Goal: Complete application form

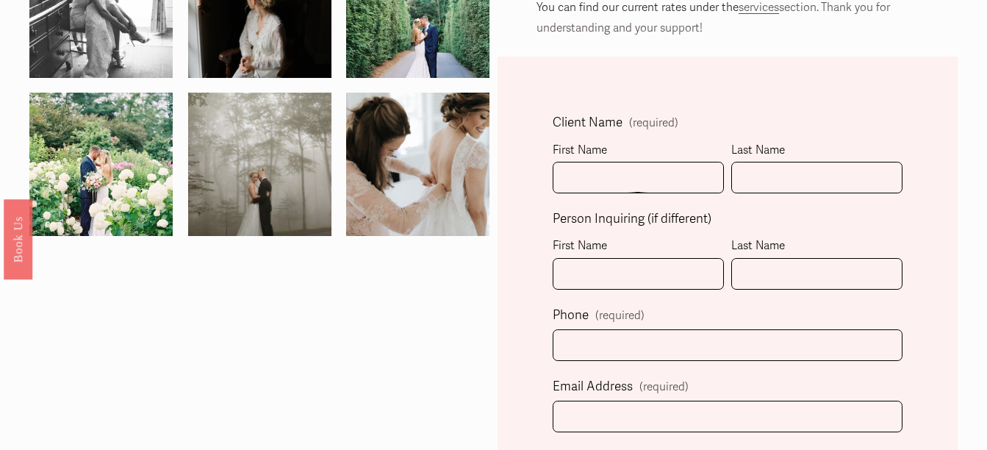
scroll to position [330, 0]
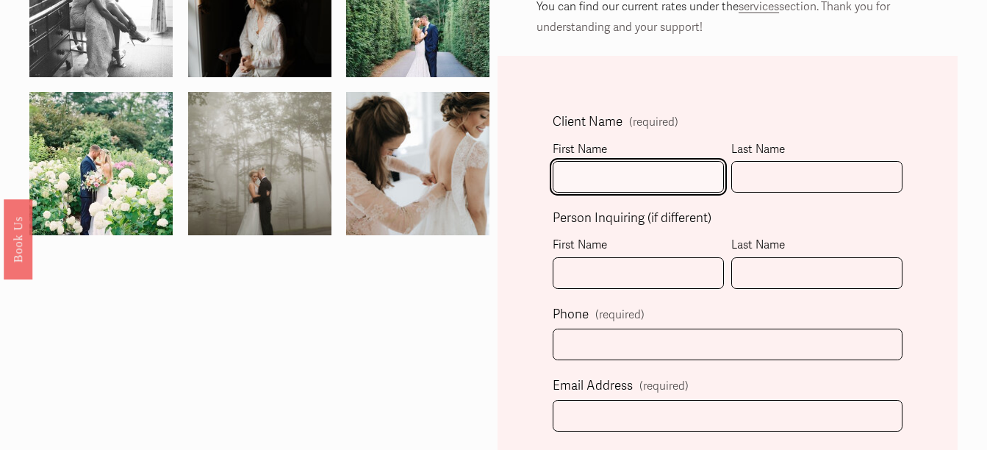
click at [671, 173] on input "First Name" at bounding box center [638, 177] width 171 height 32
type input "[PERSON_NAME]"
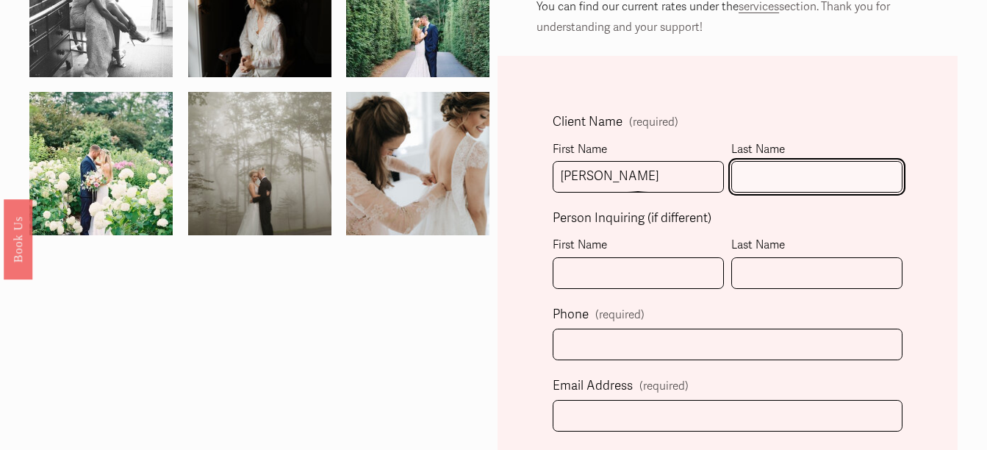
type input "[PERSON_NAME]"
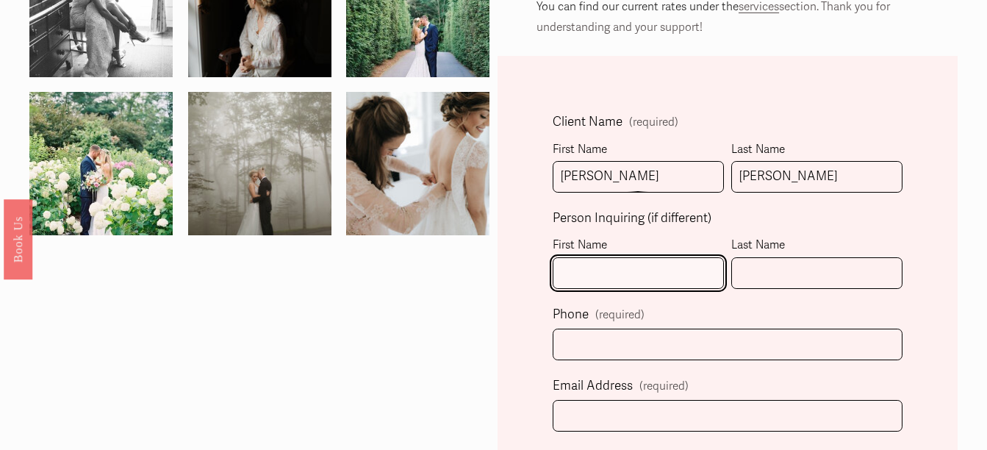
type input "[PERSON_NAME]"
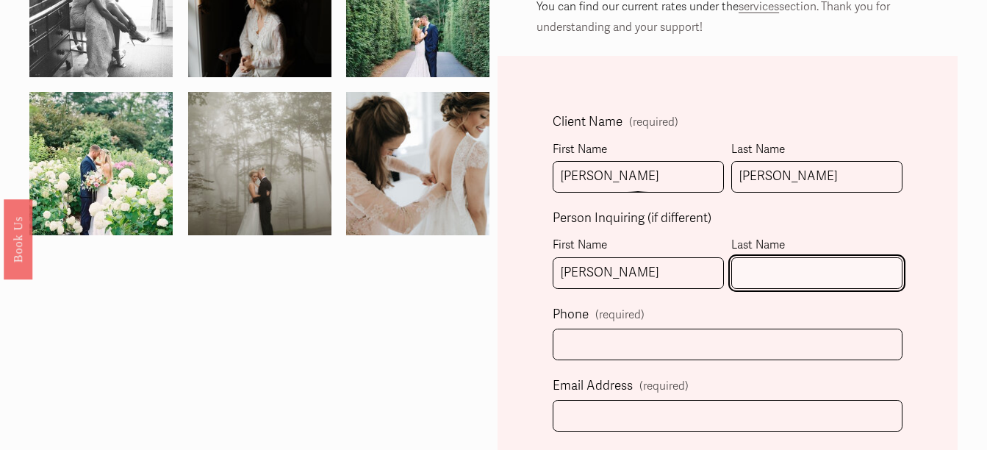
type input "[PERSON_NAME]"
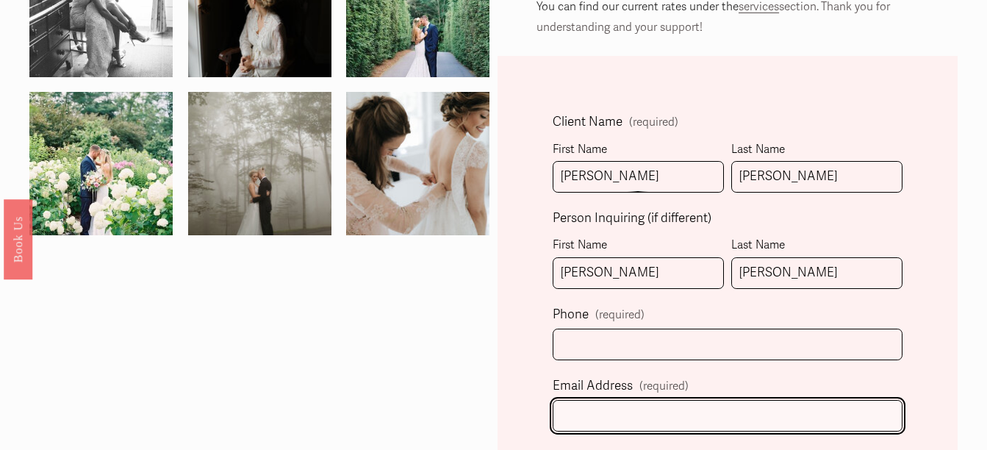
type input "[EMAIL_ADDRESS][DOMAIN_NAME]"
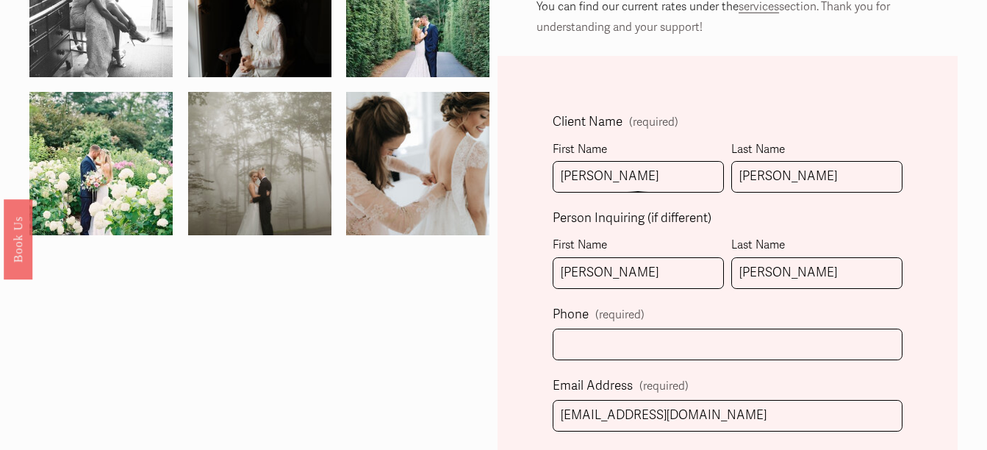
type textarea "Good Morning, I am getting married on [DATE] and was wondering about availabili…"
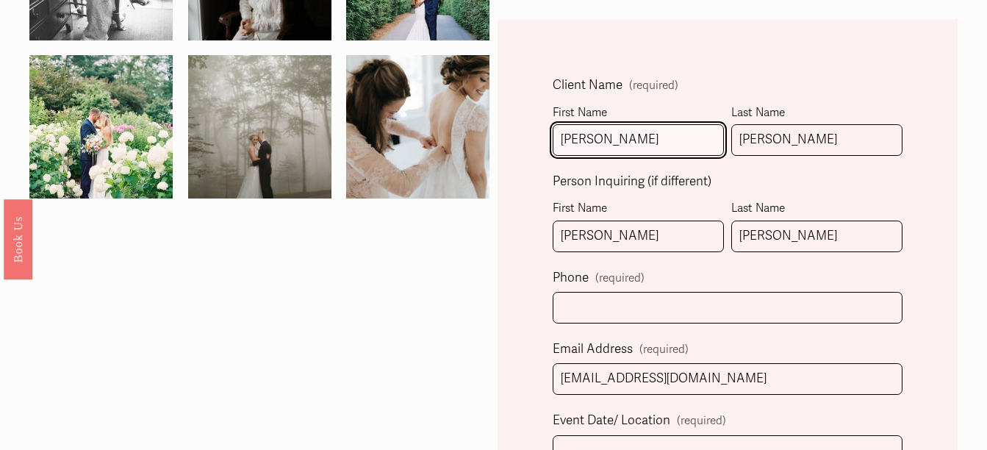
scroll to position [372, 0]
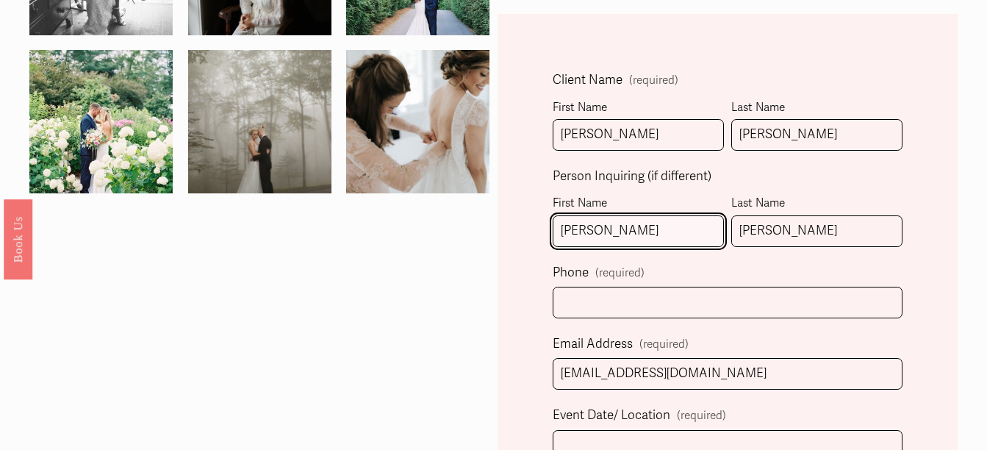
click at [656, 233] on input "[PERSON_NAME]" at bounding box center [638, 231] width 171 height 32
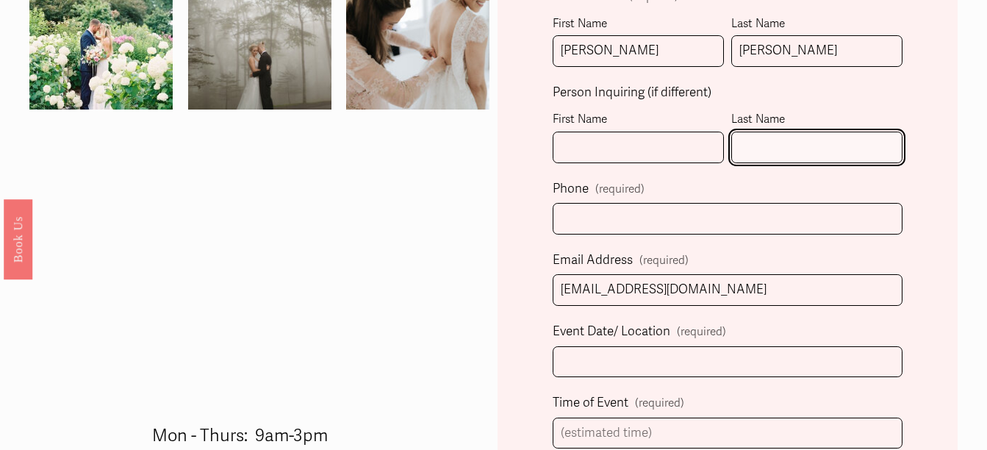
scroll to position [456, 0]
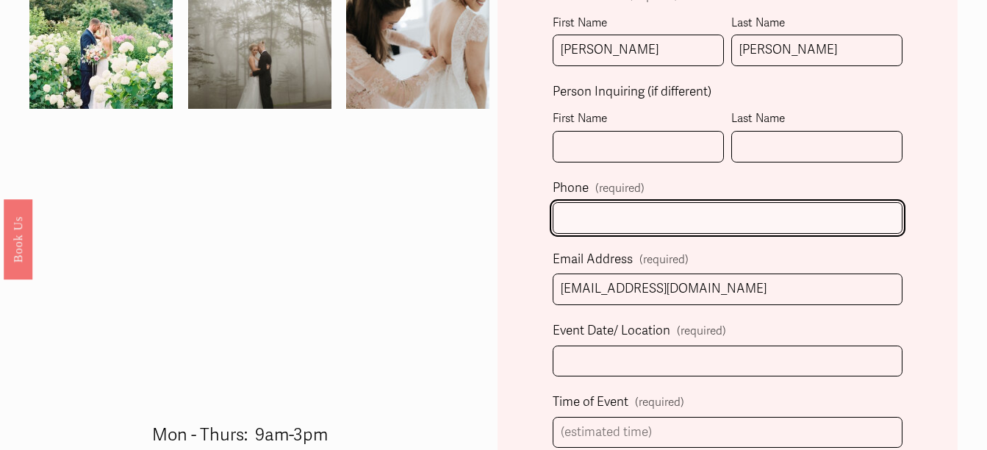
click at [655, 221] on input "text" at bounding box center [728, 218] width 350 height 32
type input "[PHONE_NUMBER]"
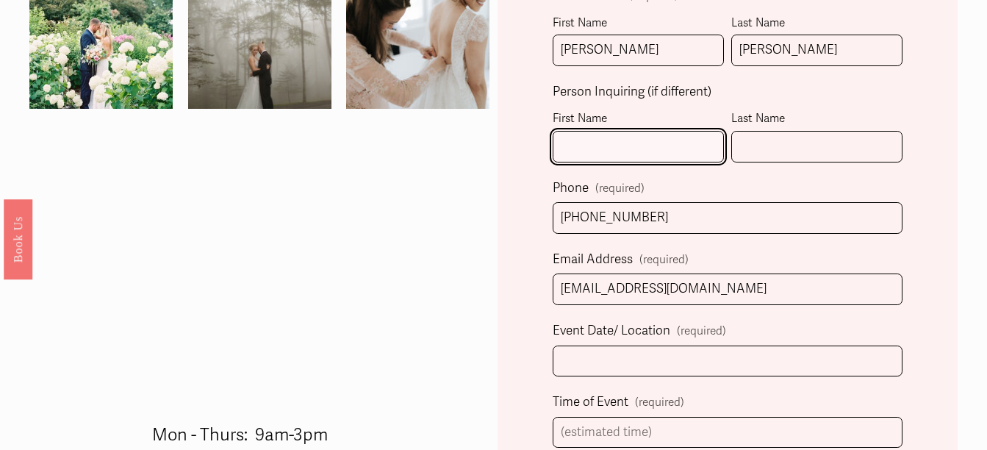
type input "[PERSON_NAME]"
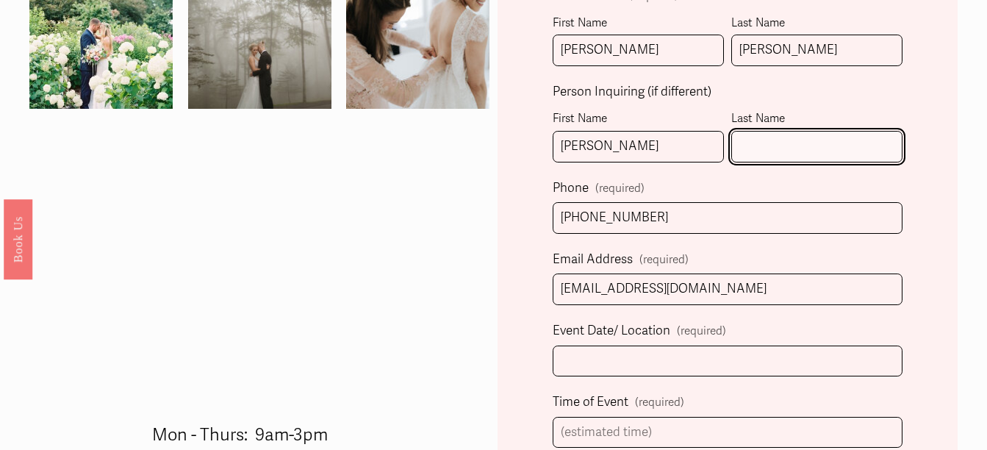
type input "[PERSON_NAME]"
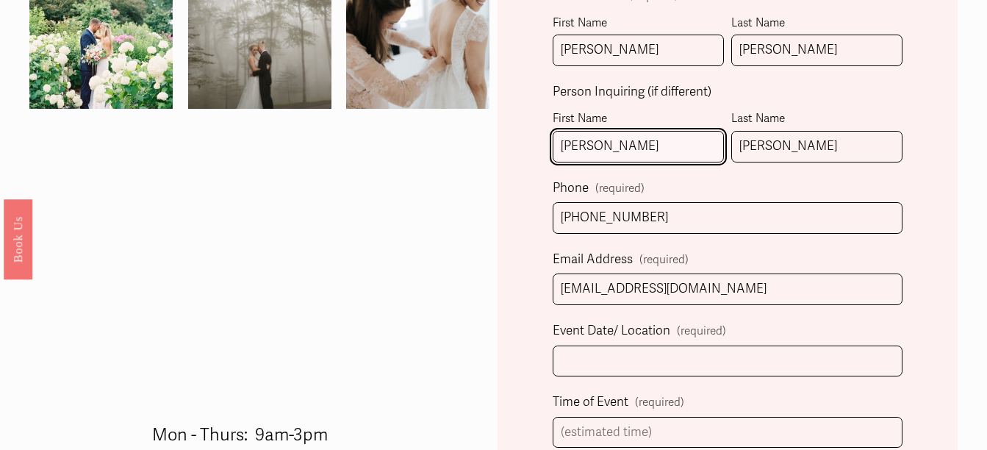
click at [637, 162] on input "[PERSON_NAME]" at bounding box center [638, 147] width 171 height 32
click at [633, 151] on input "[PERSON_NAME]" at bounding box center [638, 147] width 171 height 32
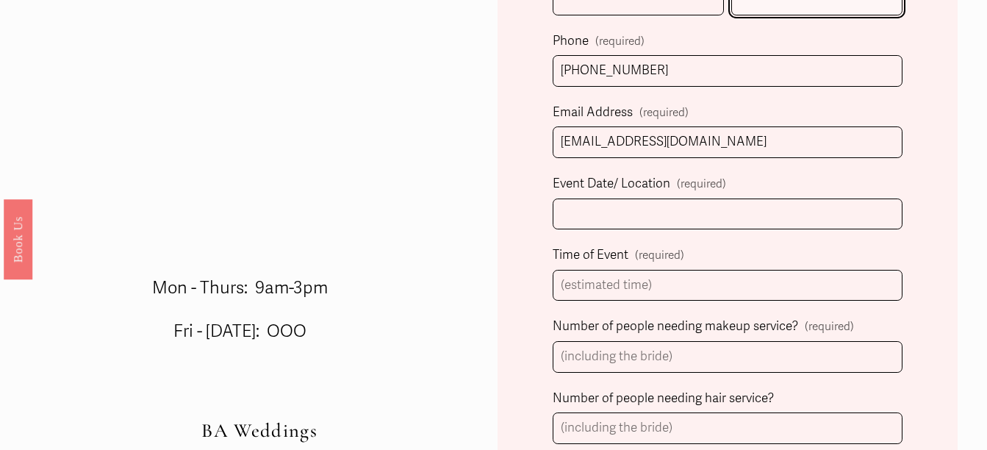
scroll to position [604, 0]
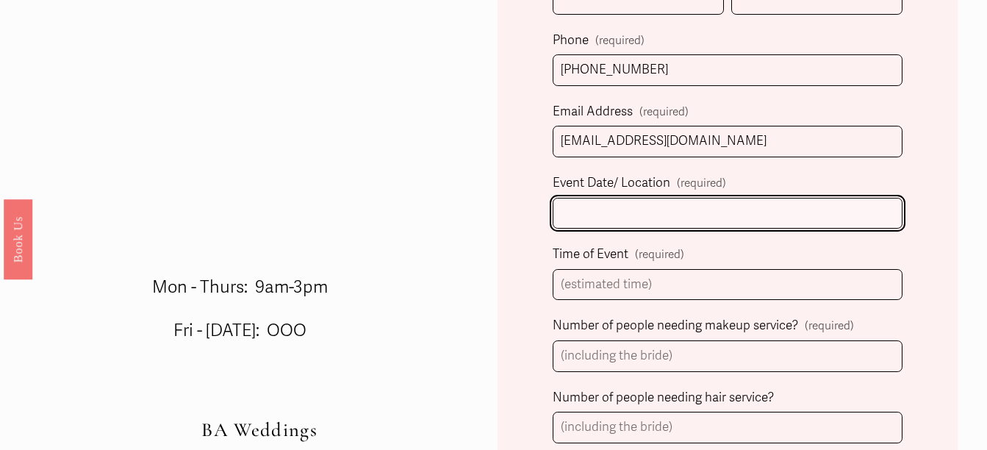
click at [615, 218] on input "Event Date/ Location (required)" at bounding box center [728, 214] width 350 height 32
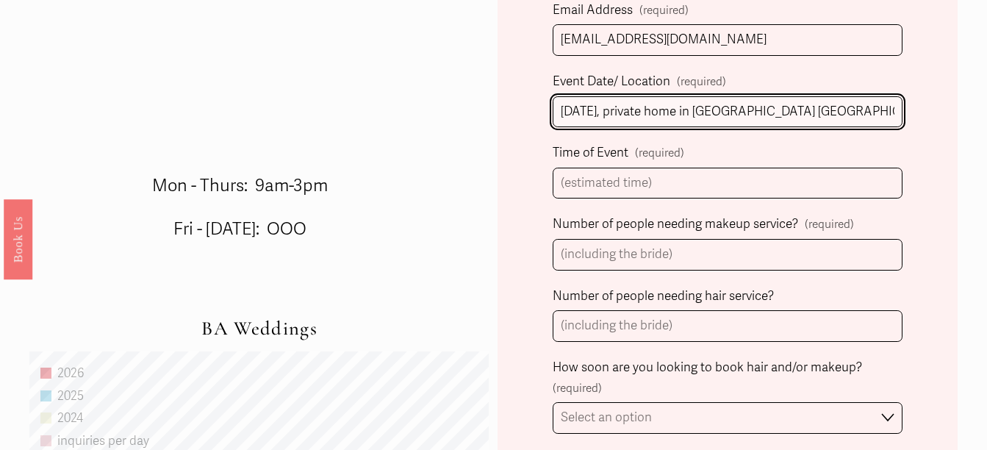
scroll to position [728, 0]
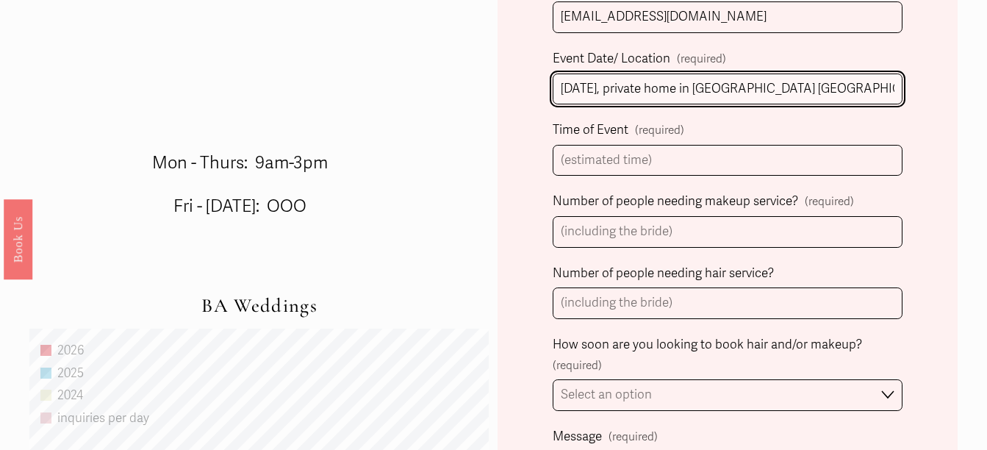
type input "[DATE], private home in [GEOGRAPHIC_DATA] [GEOGRAPHIC_DATA]"
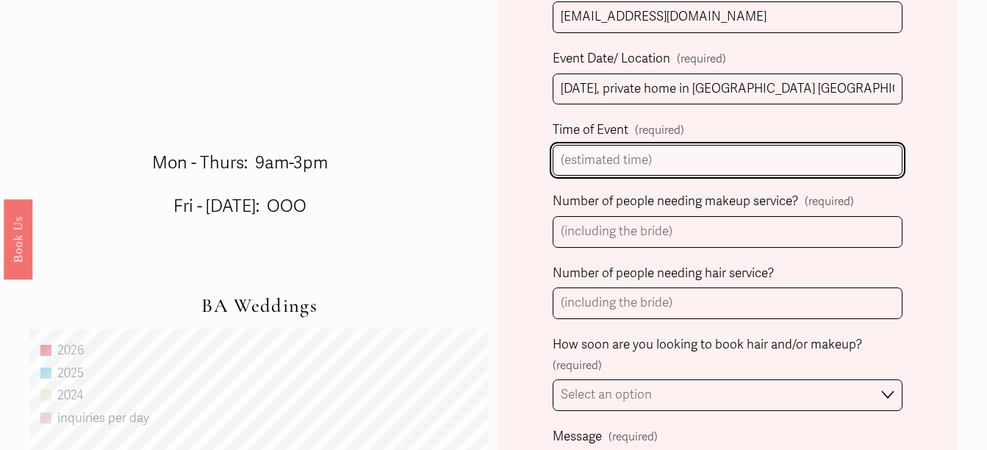
click at [629, 168] on input "Time of Event (required)" at bounding box center [728, 161] width 350 height 32
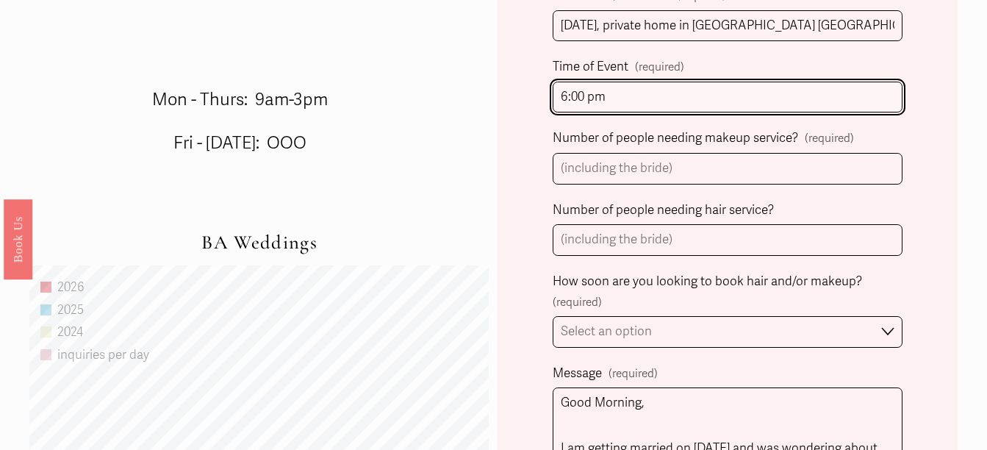
scroll to position [792, 0]
type input "6:00 pm"
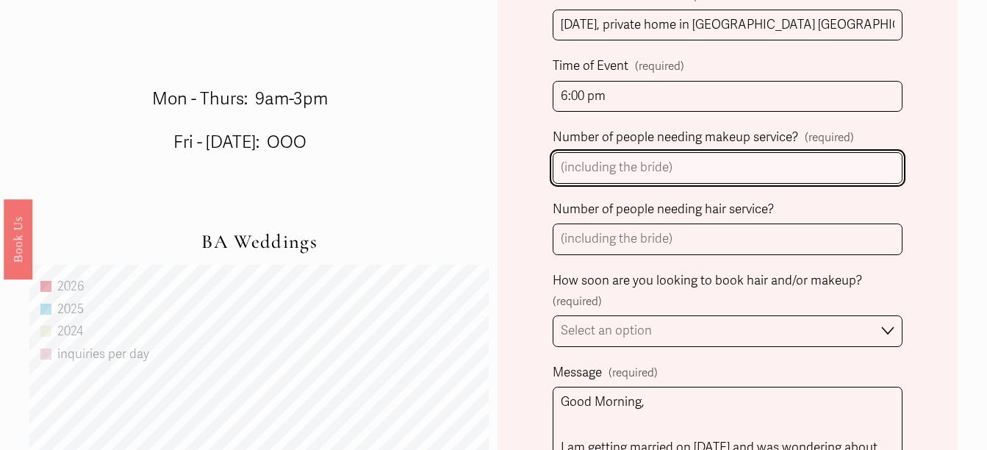
click at [629, 168] on input "Number of people needing makeup service? (required)" at bounding box center [728, 168] width 350 height 32
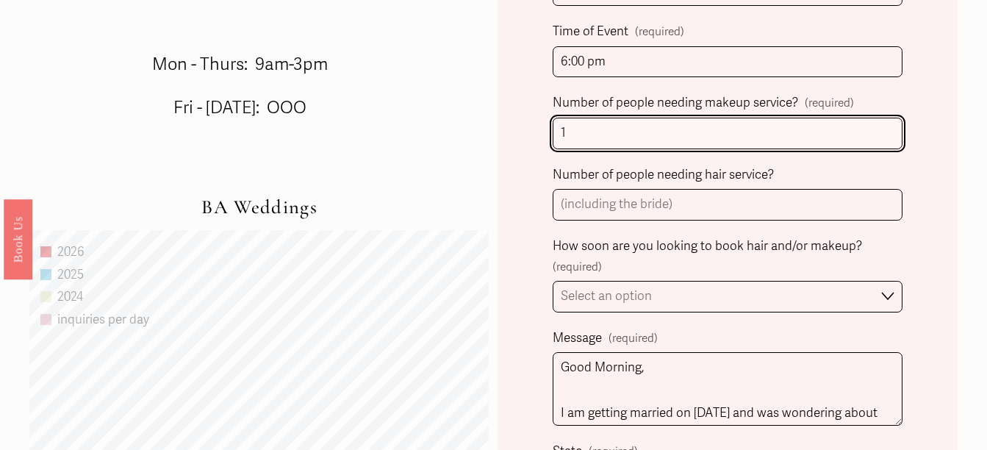
scroll to position [828, 0]
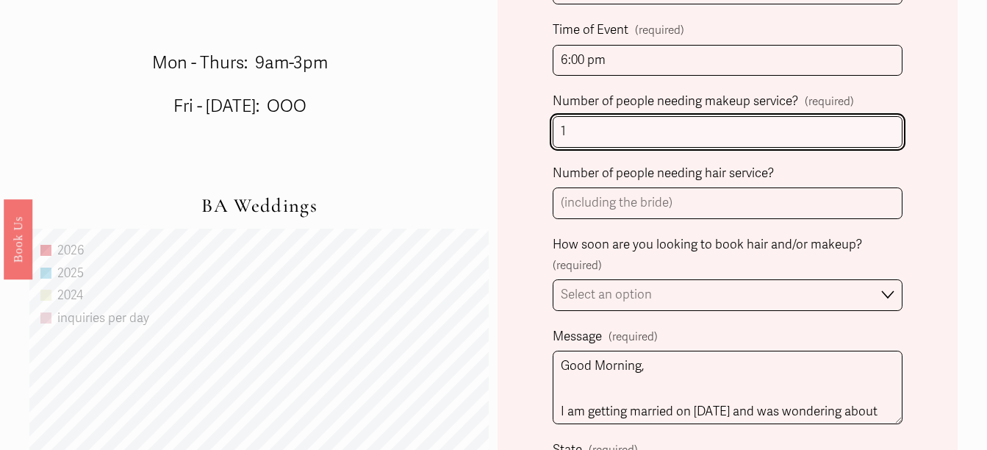
type input "1"
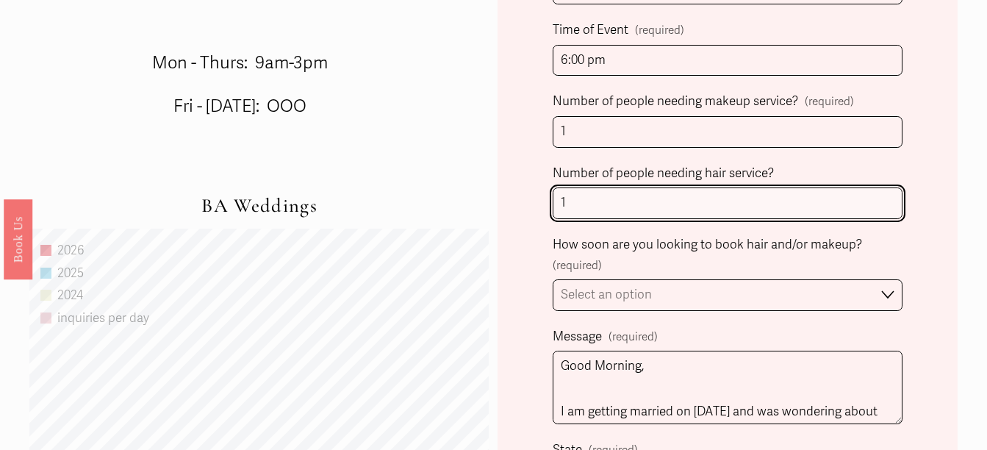
click at [615, 217] on input "1" at bounding box center [728, 203] width 350 height 32
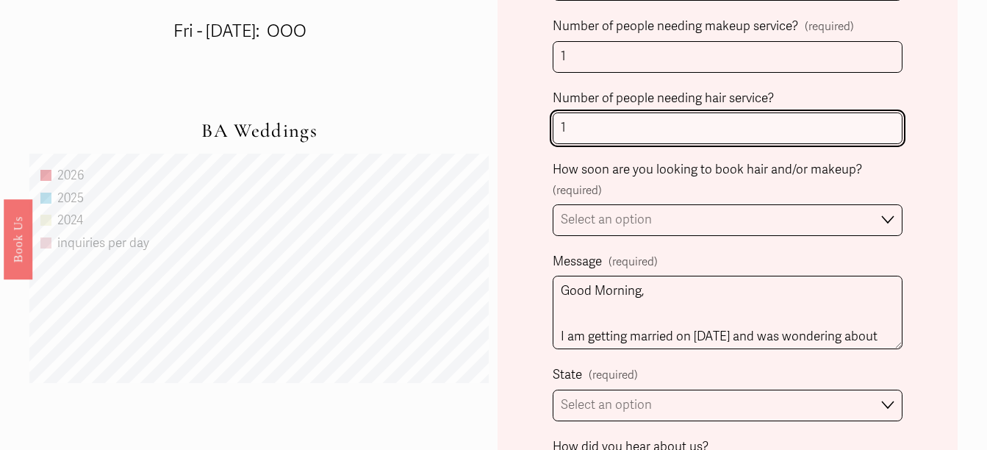
scroll to position [912, 0]
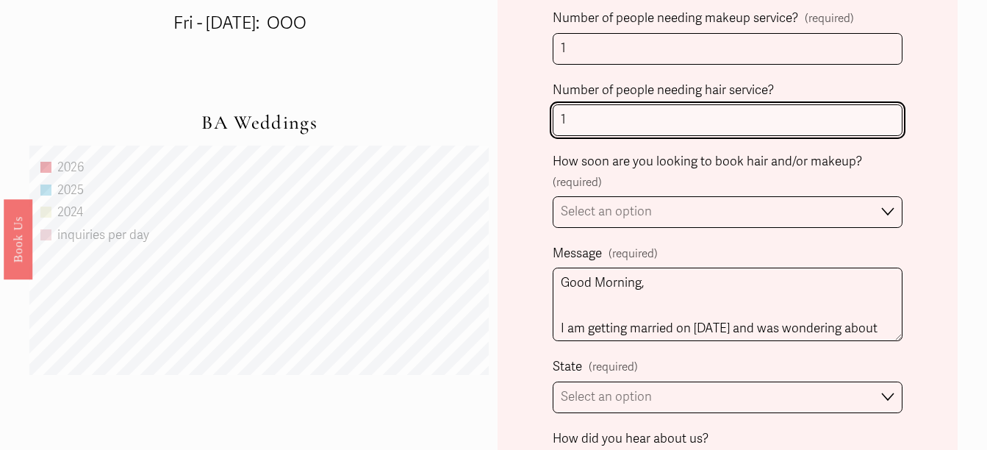
type input "1"
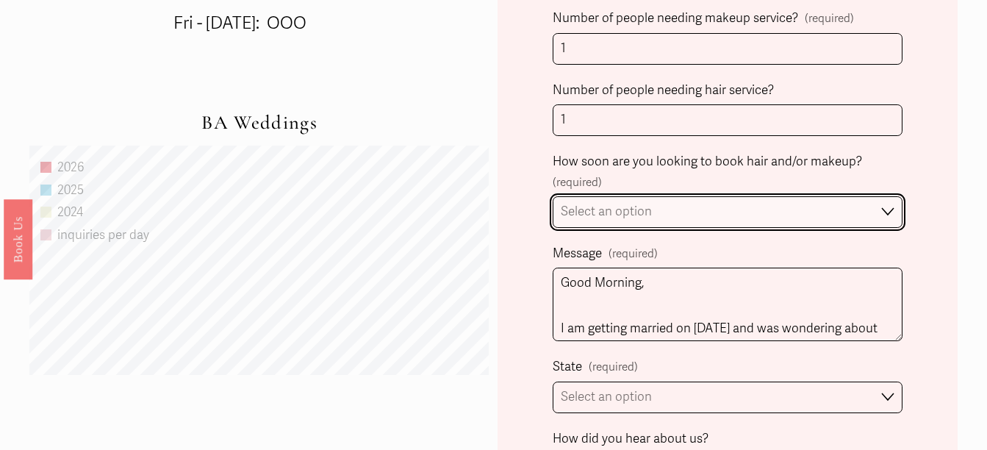
click at [615, 217] on select "Select an option Immediately 1-2 weeks I'm looking for information & not ready …" at bounding box center [728, 212] width 350 height 32
select select "Immediately"
click at [553, 198] on select "Select an option Immediately 1-2 weeks I'm looking for information & not ready …" at bounding box center [728, 212] width 350 height 32
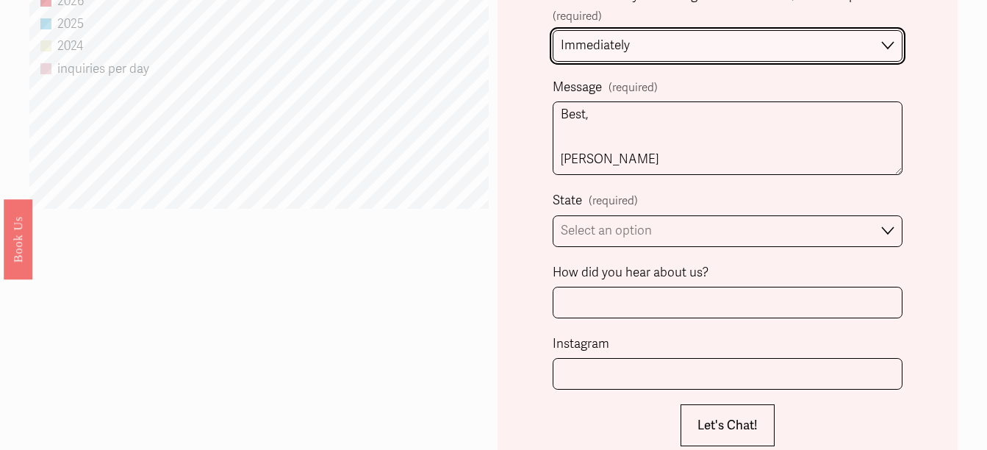
scroll to position [1081, 0]
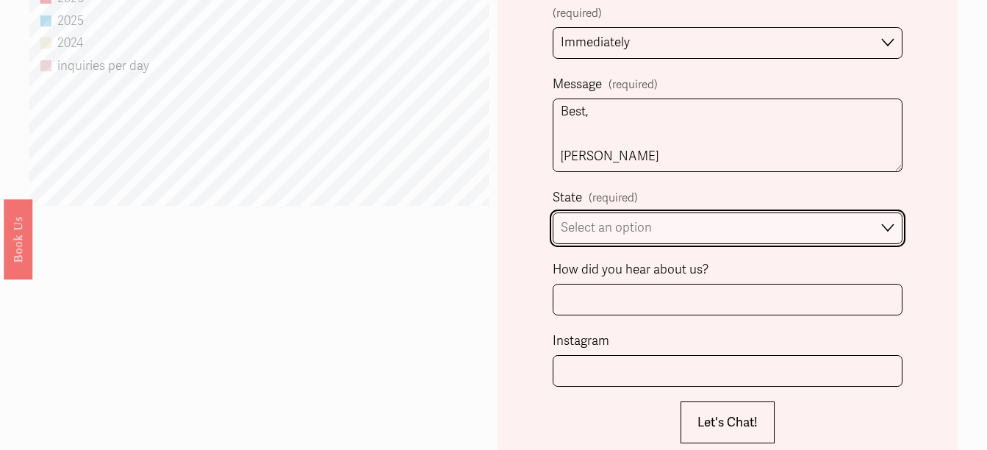
click at [615, 227] on select "Select an option Please Select One [GEOGRAPHIC_DATA], [GEOGRAPHIC_DATA] [GEOGRA…" at bounding box center [728, 228] width 350 height 32
select select "[GEOGRAPHIC_DATA], [GEOGRAPHIC_DATA]"
click at [553, 215] on select "Select an option Please Select One [GEOGRAPHIC_DATA], [GEOGRAPHIC_DATA] [GEOGRA…" at bounding box center [728, 228] width 350 height 32
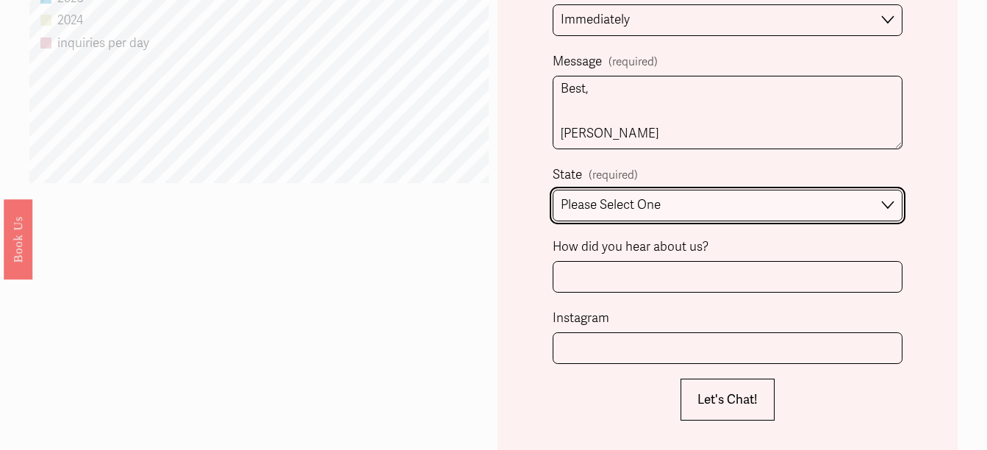
scroll to position [1196, 0]
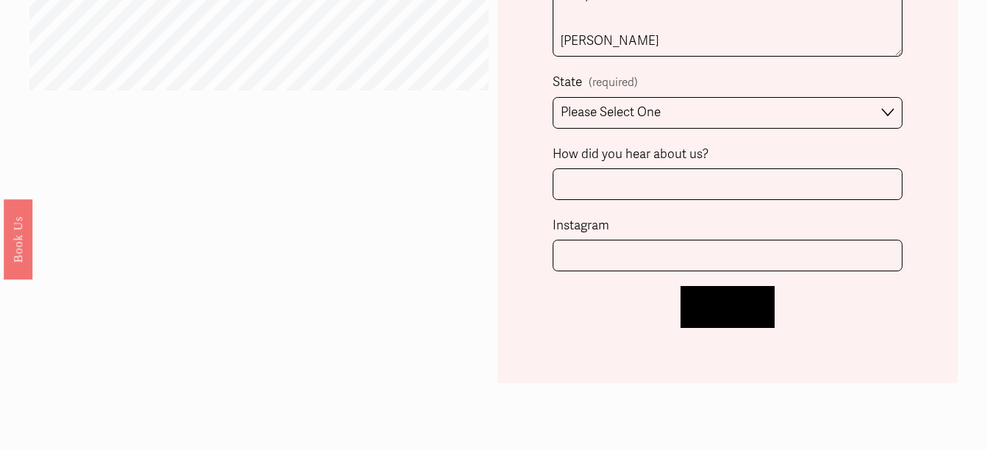
click at [695, 298] on button "Let's Chat! Let's Chat!" at bounding box center [728, 307] width 94 height 42
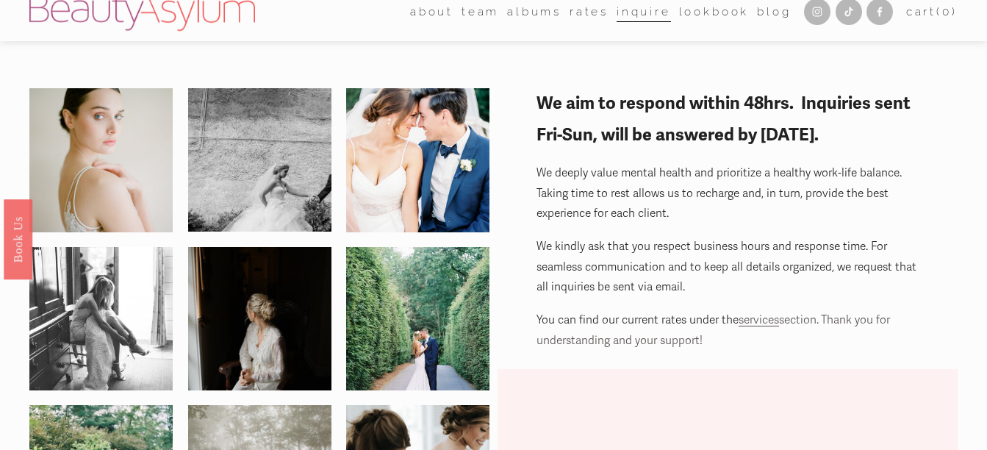
scroll to position [0, 0]
